Goal: Transaction & Acquisition: Purchase product/service

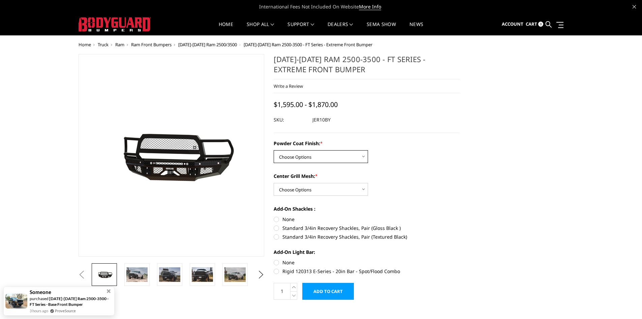
click at [323, 155] on select "Choose Options Bare Metal Gloss Black Powder Coat Textured Black Powder Coat" at bounding box center [321, 156] width 94 height 13
select select "3229"
click at [274, 150] on select "Choose Options Bare Metal Gloss Black Powder Coat Textured Black Powder Coat" at bounding box center [321, 156] width 94 height 13
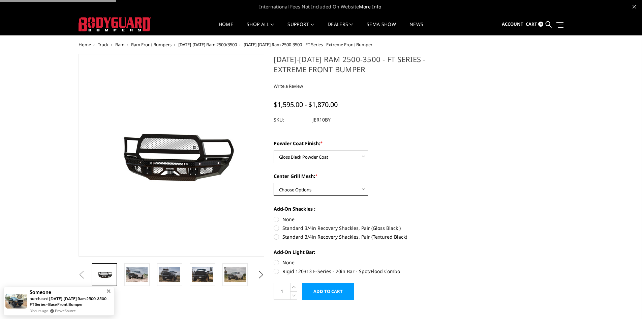
click at [319, 186] on select "Choose Options WITH Expanded Metal in Center Grill WITHOUT Expanded Metal in Ce…" at bounding box center [321, 189] width 94 height 13
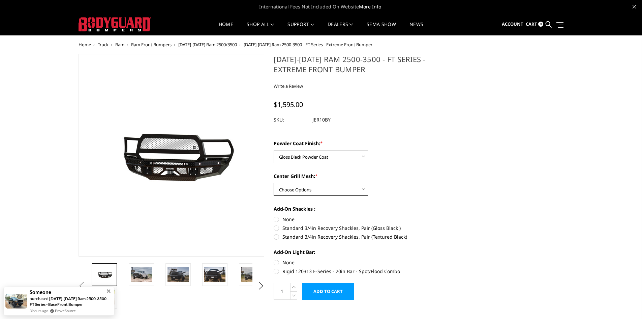
select select "3231"
click at [274, 183] on select "Choose Options WITH Expanded Metal in Center Grill WITHOUT Expanded Metal in Ce…" at bounding box center [321, 189] width 94 height 13
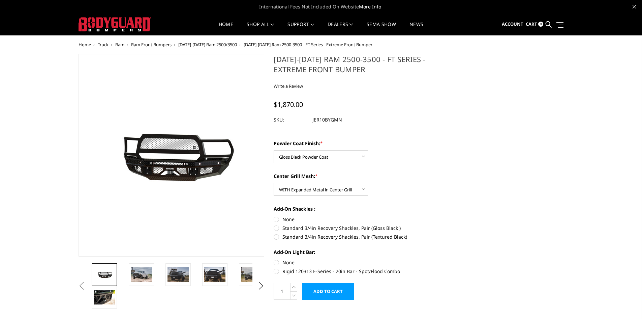
click at [276, 218] on label "None" at bounding box center [367, 218] width 186 height 7
click at [274, 216] on input "None" at bounding box center [274, 215] width 0 height 0
radio input "true"
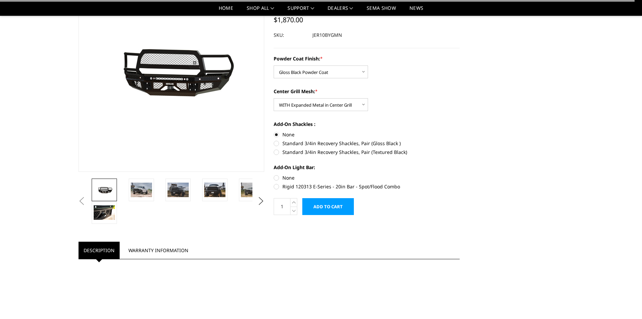
scroll to position [67, 0]
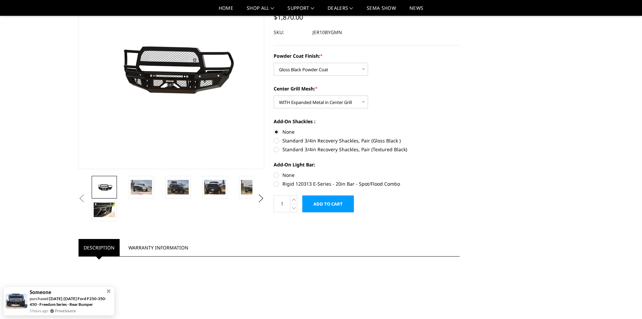
click at [277, 174] on label "None" at bounding box center [367, 174] width 186 height 7
click at [274, 172] on input "None" at bounding box center [274, 171] width 0 height 0
radio input "true"
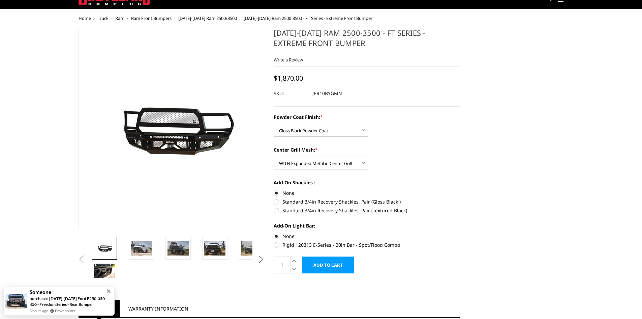
scroll to position [0, 0]
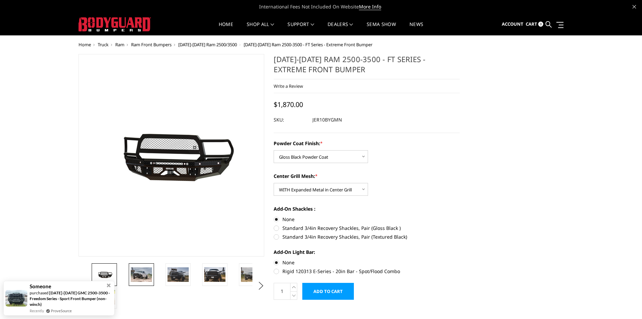
click at [140, 272] on img at bounding box center [141, 274] width 21 height 14
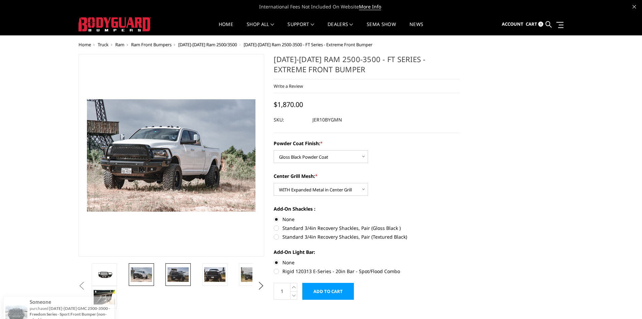
click at [177, 273] on img at bounding box center [178, 274] width 21 height 14
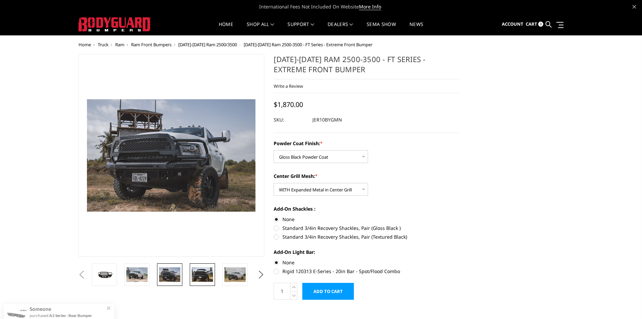
click at [201, 270] on img at bounding box center [202, 274] width 21 height 14
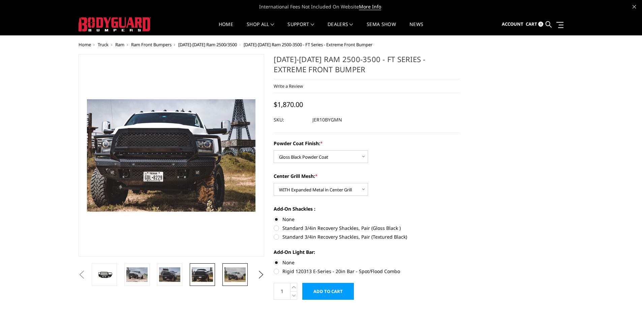
click at [234, 270] on img at bounding box center [235, 274] width 21 height 14
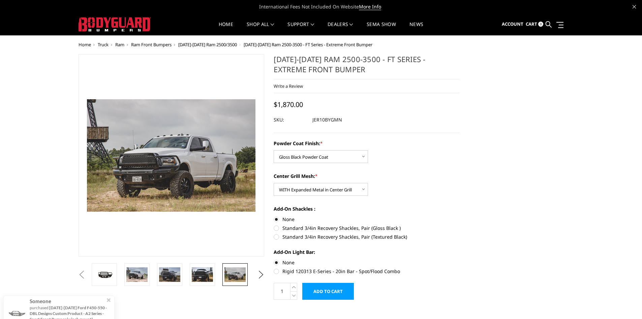
click at [254, 273] on ul "Previous Next" at bounding box center [171, 274] width 189 height 23
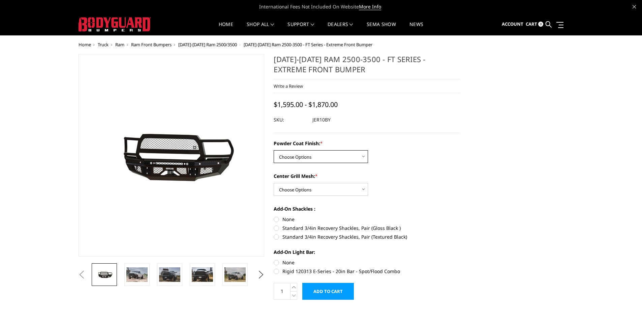
click at [313, 158] on select "Choose Options Bare Metal Gloss Black Powder Coat Textured Black Powder Coat" at bounding box center [321, 156] width 94 height 13
select select "3229"
click at [274, 150] on select "Choose Options Bare Metal Gloss Black Powder Coat Textured Black Powder Coat" at bounding box center [321, 156] width 94 height 13
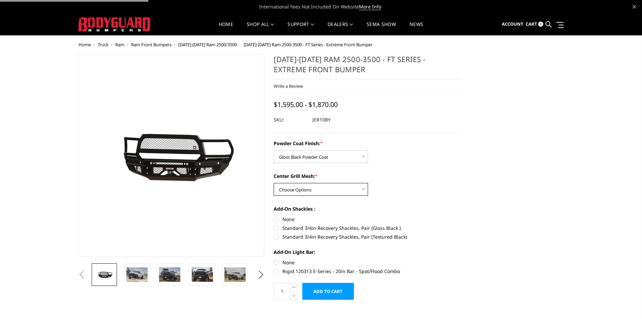
click at [318, 191] on select "Choose Options WITH Expanded Metal in Center Grill WITHOUT Expanded Metal in Ce…" at bounding box center [321, 189] width 94 height 13
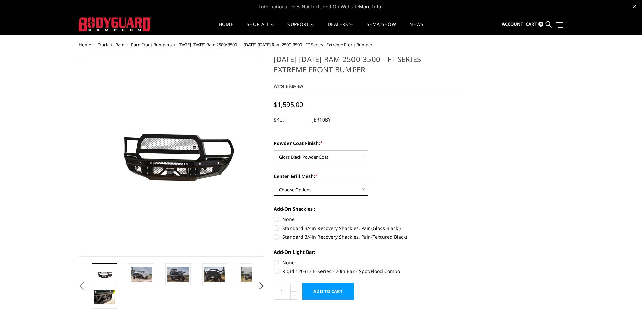
select select "3231"
click at [274, 183] on select "Choose Options WITH Expanded Metal in Center Grill WITHOUT Expanded Metal in Ce…" at bounding box center [321, 189] width 94 height 13
